Goal: Task Accomplishment & Management: Use online tool/utility

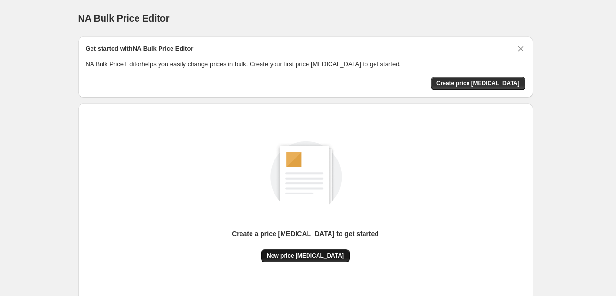
click at [292, 254] on span "New price [MEDICAL_DATA]" at bounding box center [305, 256] width 77 height 8
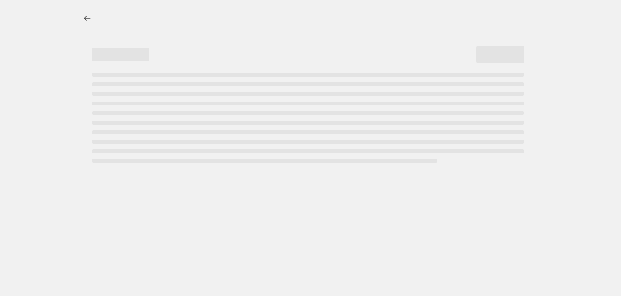
select select "percentage"
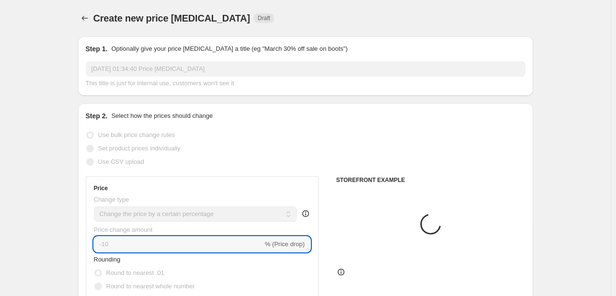
click at [166, 243] on input "-10" at bounding box center [178, 244] width 169 height 15
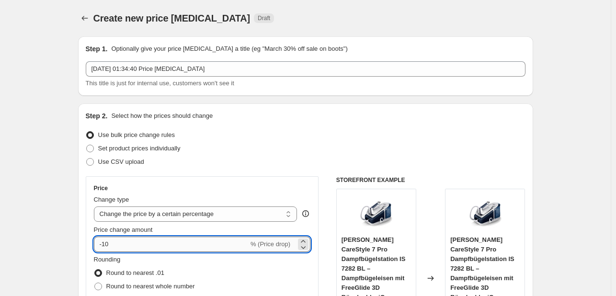
type input "-1"
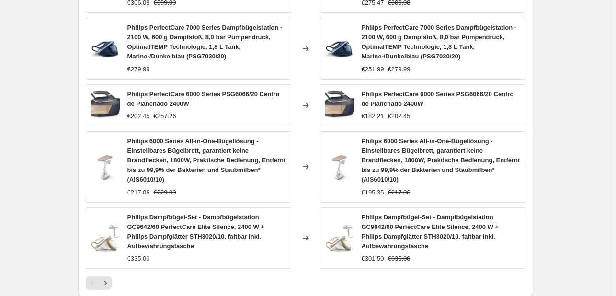
scroll to position [763, 0]
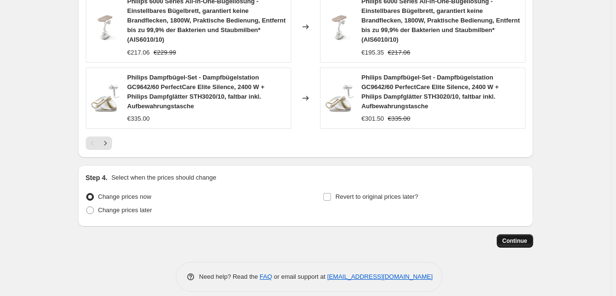
type input "-35"
click at [517, 234] on button "Continue" at bounding box center [515, 240] width 36 height 13
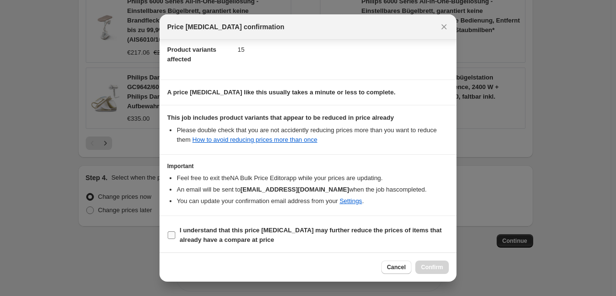
scroll to position [106, 0]
click at [208, 226] on b "I understand that this price [MEDICAL_DATA] may further reduce the prices of it…" at bounding box center [311, 234] width 262 height 17
click at [175, 231] on input "I understand that this price [MEDICAL_DATA] may further reduce the prices of it…" at bounding box center [172, 235] width 8 height 8
checkbox input "true"
click at [433, 269] on span "Confirm" at bounding box center [432, 268] width 22 height 8
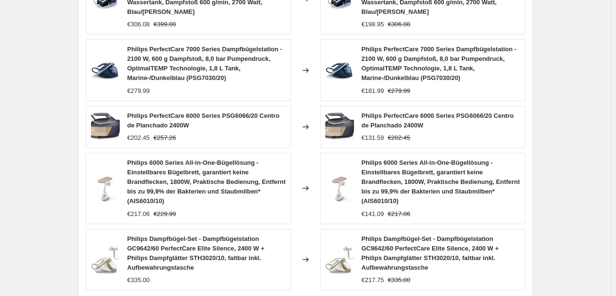
scroll to position [548, 0]
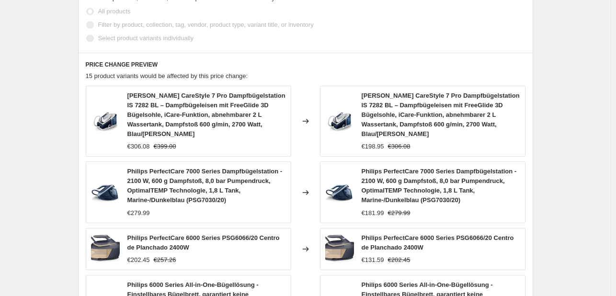
select select "percentage"
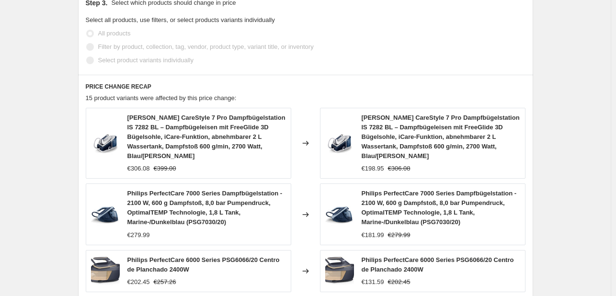
scroll to position [0, 0]
